Goal: Navigation & Orientation: Find specific page/section

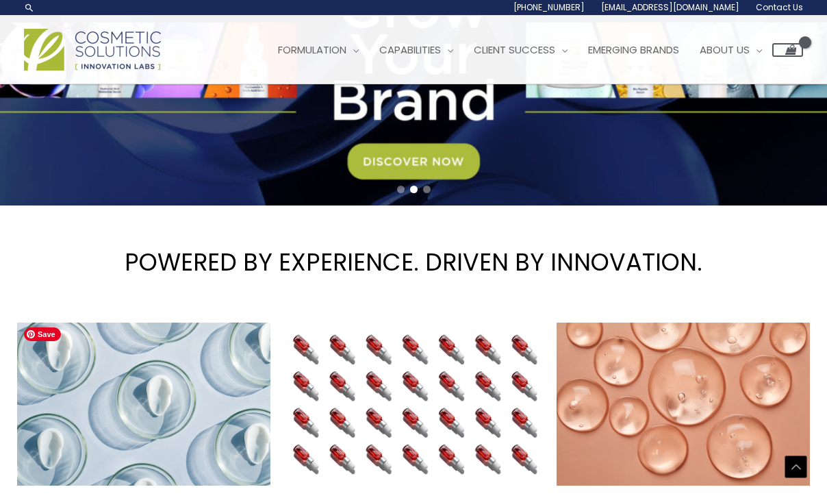
scroll to position [18, 0]
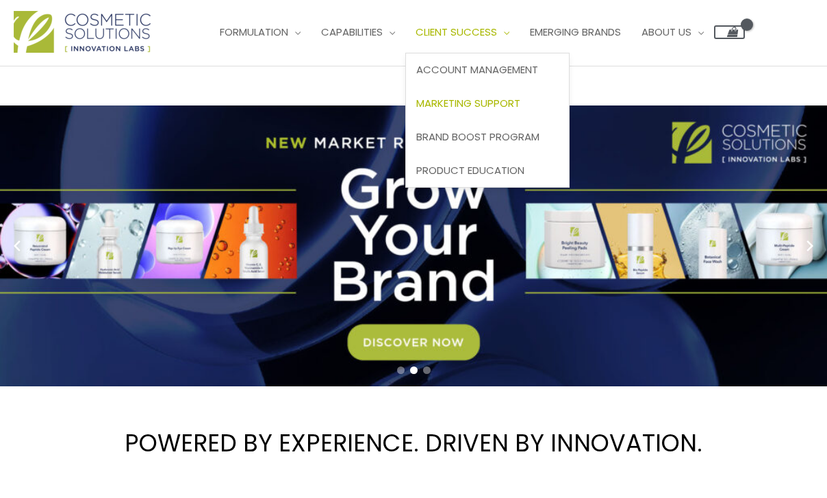
click at [491, 107] on span "Marketing Support" at bounding box center [468, 103] width 104 height 14
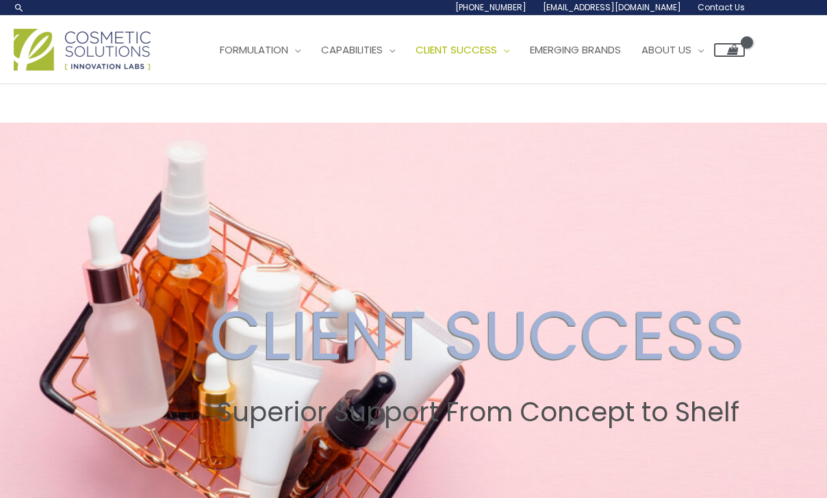
click at [86, 34] on img at bounding box center [82, 50] width 137 height 42
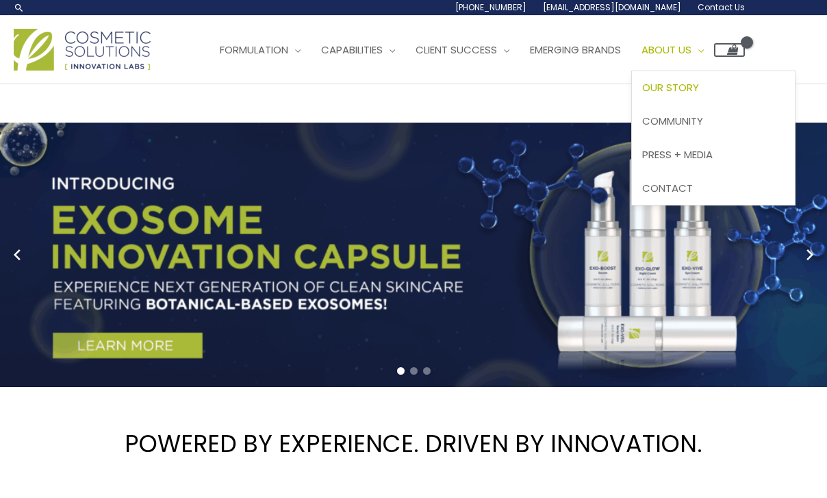
click at [699, 92] on span "Our Story" at bounding box center [670, 87] width 57 height 14
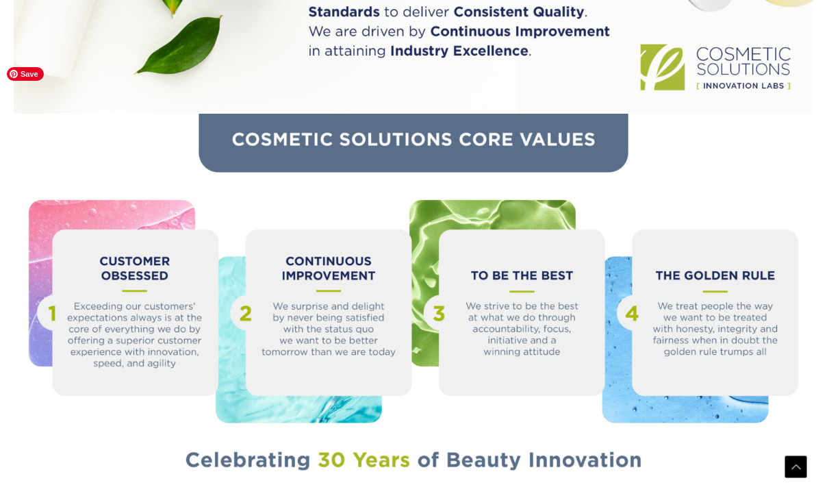
scroll to position [1448, 0]
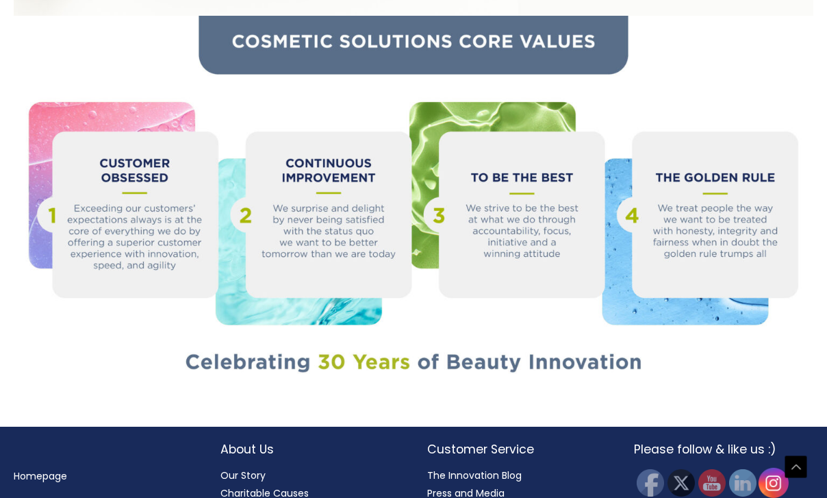
click at [776, 467] on img at bounding box center [773, 482] width 30 height 30
